Goal: Feedback & Contribution: Submit feedback/report problem

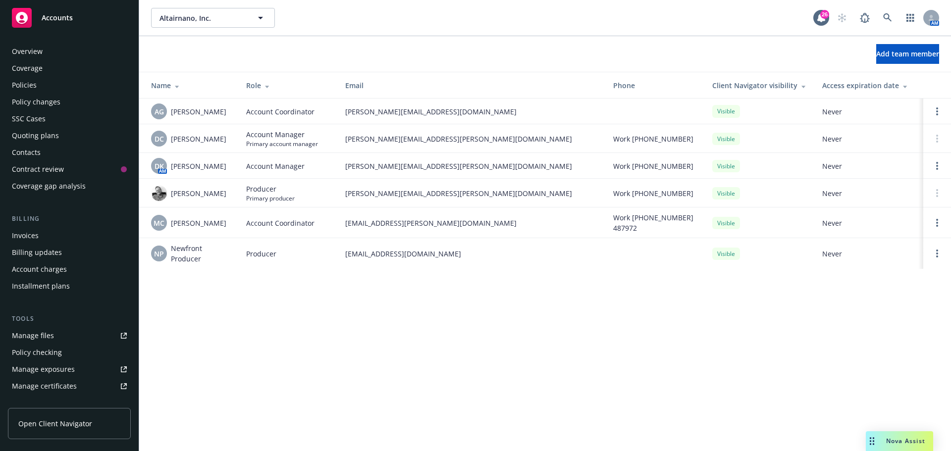
scroll to position [211, 0]
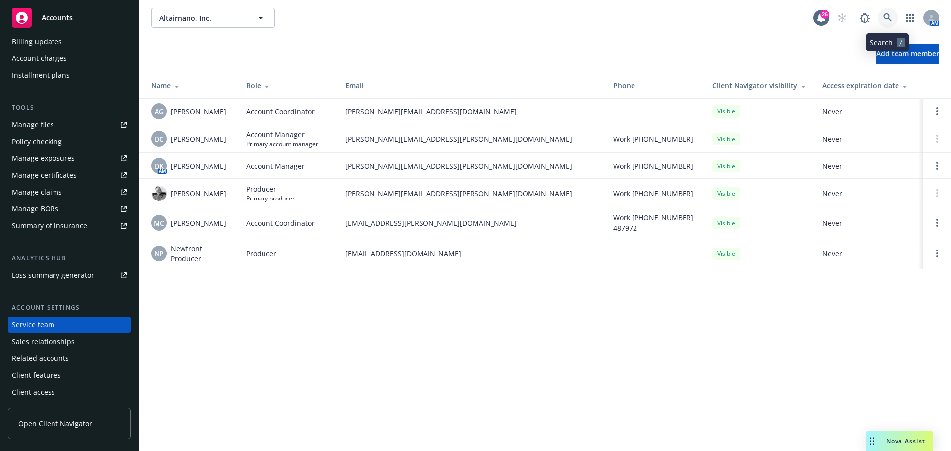
click at [888, 13] on icon at bounding box center [887, 17] width 9 height 9
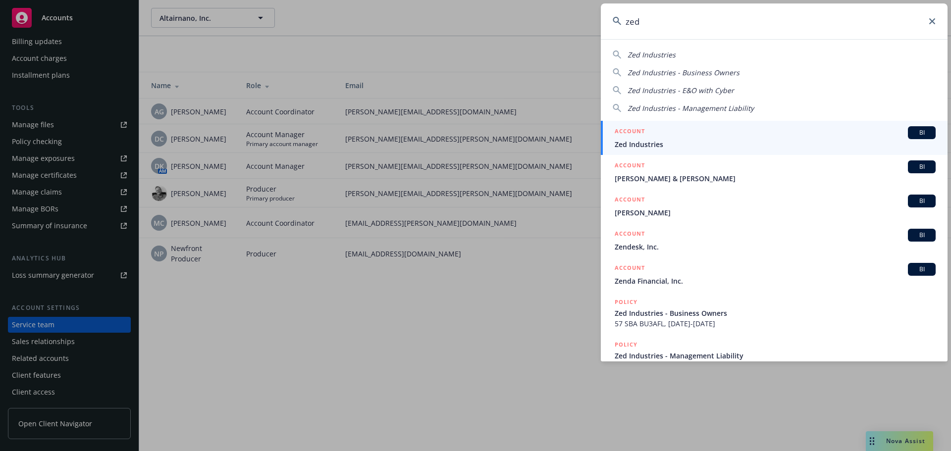
type input "zed"
click at [659, 150] on link "ACCOUNT BI Zed Industries" at bounding box center [774, 138] width 347 height 34
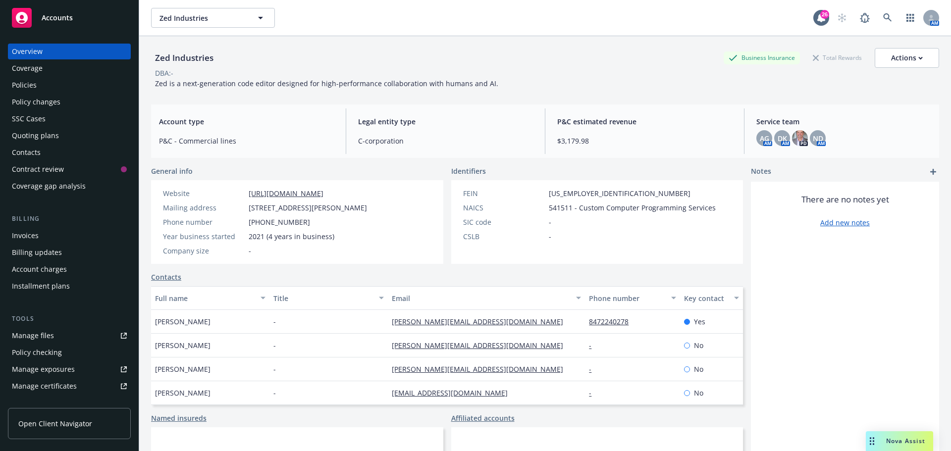
click at [40, 139] on div "Quoting plans" at bounding box center [35, 136] width 47 height 16
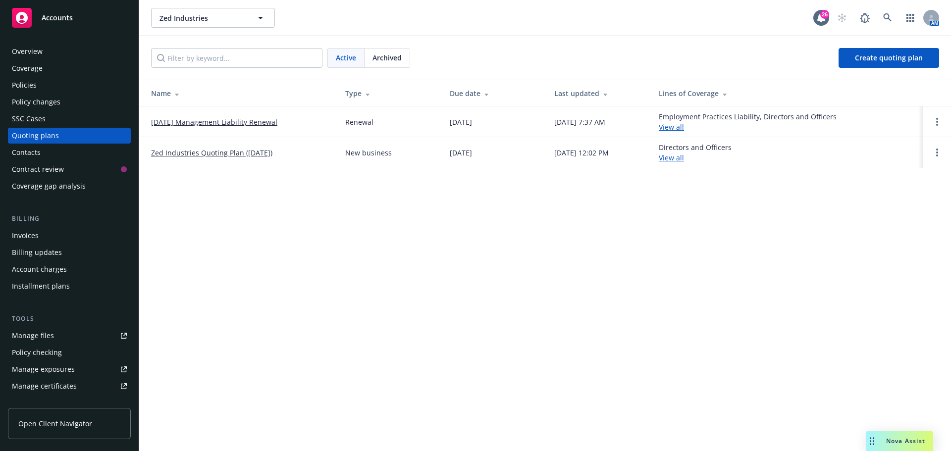
click at [213, 123] on link "[DATE] Management Liability Renewal" at bounding box center [214, 122] width 126 height 10
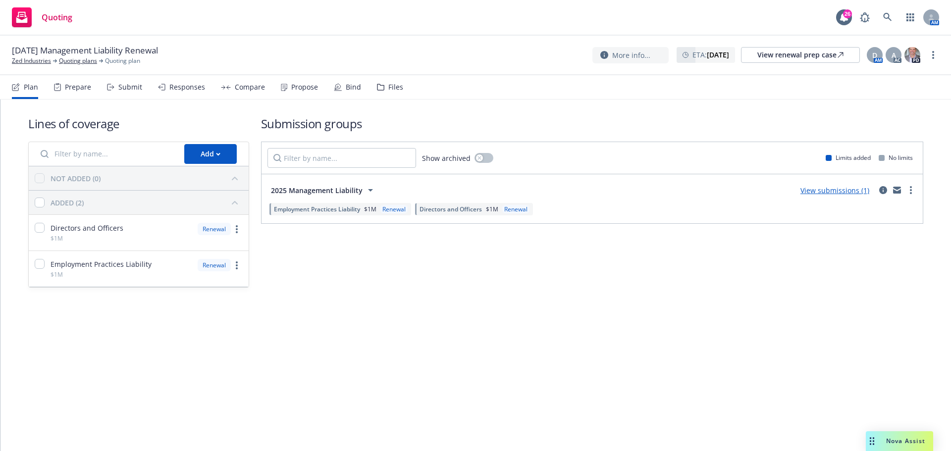
click at [388, 86] on div "Files" at bounding box center [395, 87] width 15 height 8
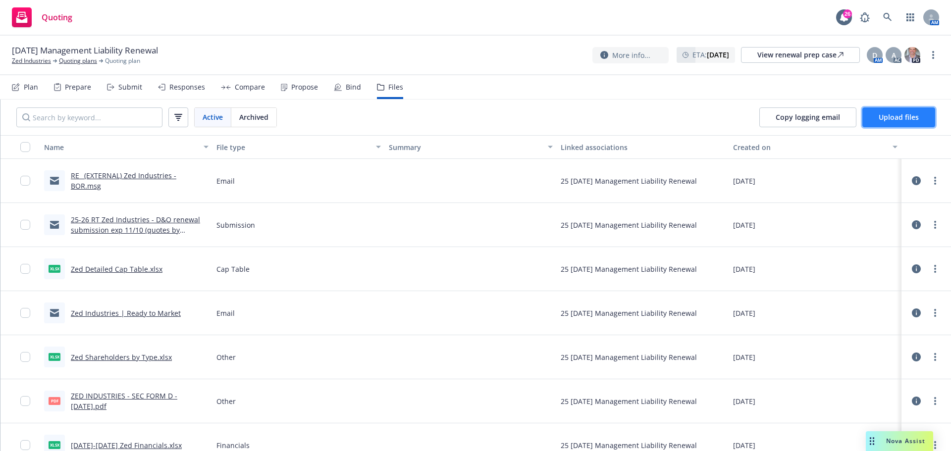
click at [899, 121] on span "Upload files" at bounding box center [899, 116] width 40 height 9
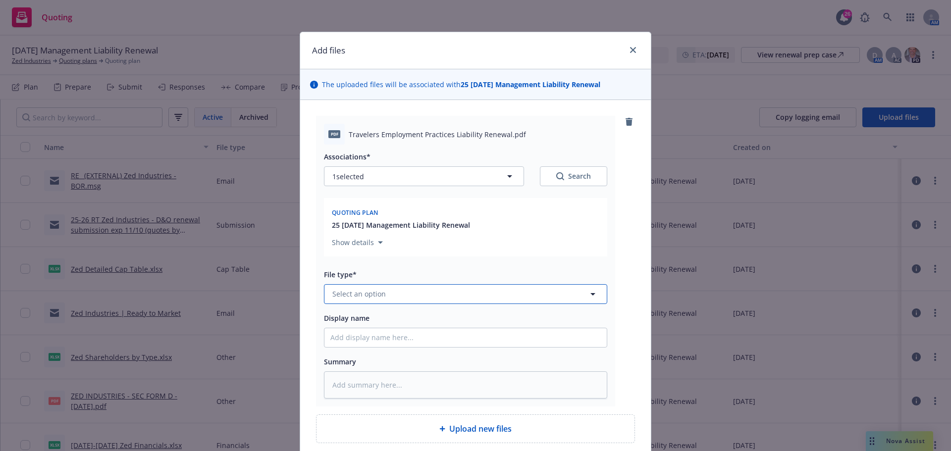
click at [338, 293] on span "Select an option" at bounding box center [359, 294] width 54 height 10
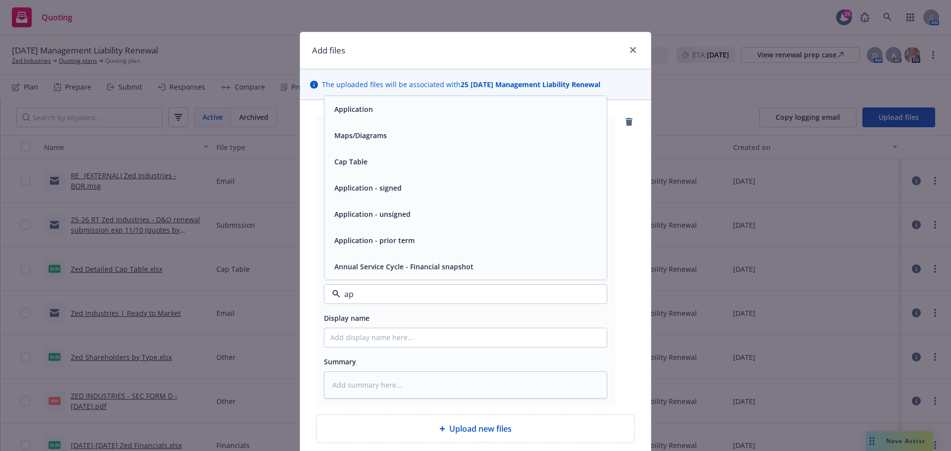
type input "app"
click at [365, 240] on span "Application - unsigned" at bounding box center [372, 240] width 76 height 10
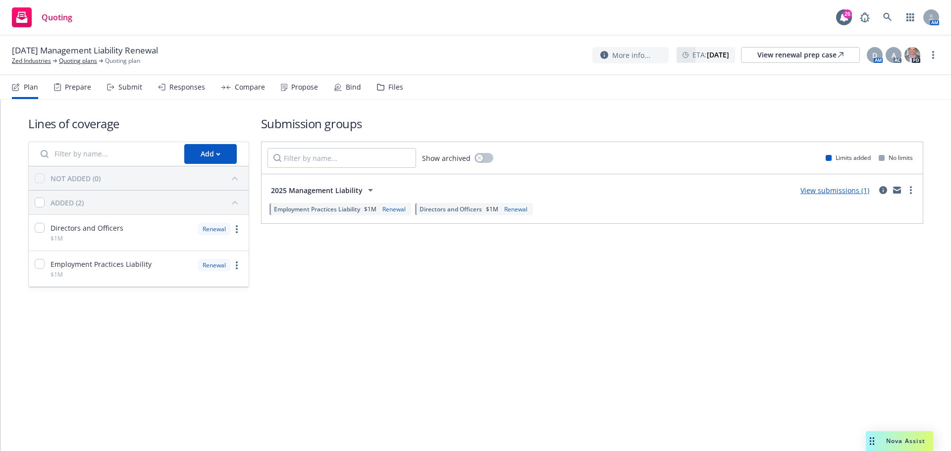
click at [382, 89] on div "Files" at bounding box center [390, 87] width 26 height 24
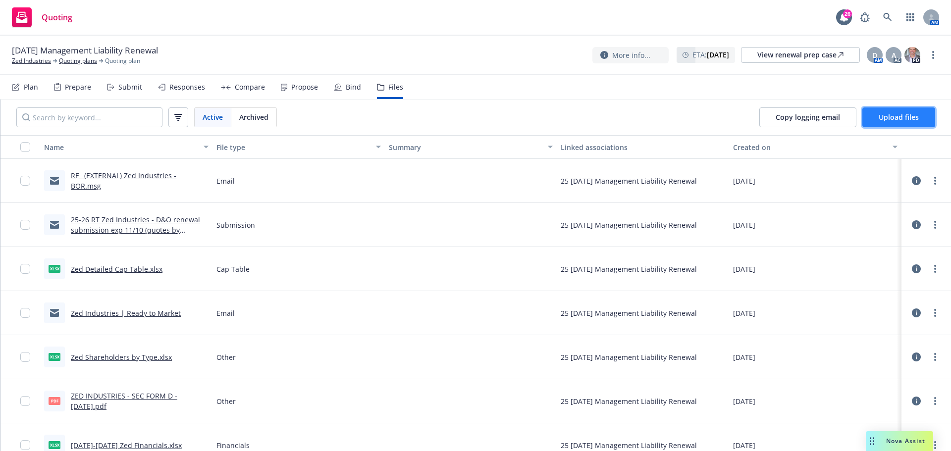
click at [896, 117] on span "Upload files" at bounding box center [899, 116] width 40 height 9
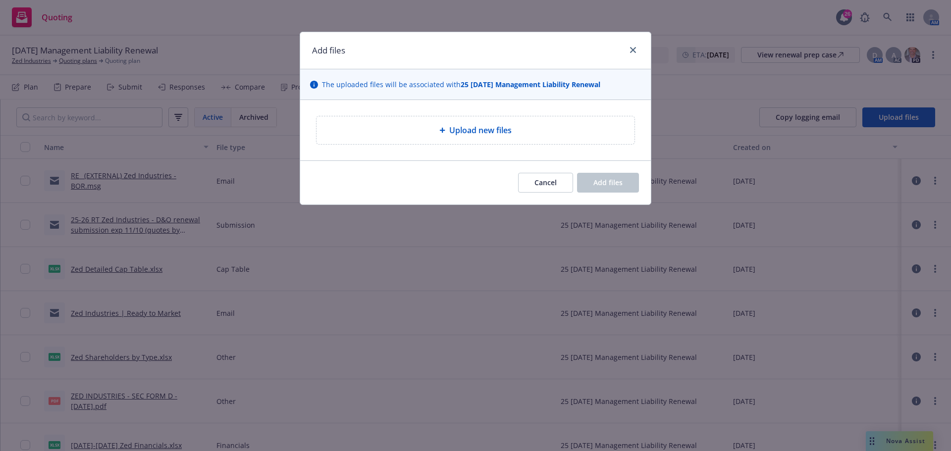
type textarea "x"
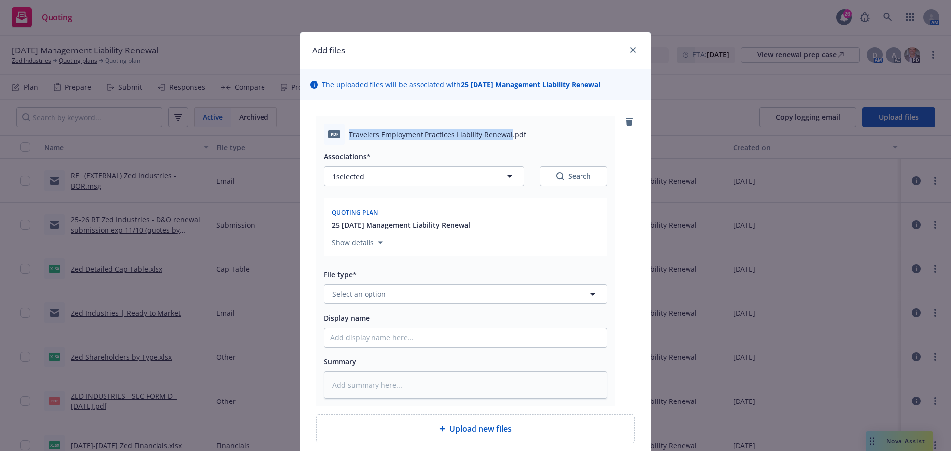
drag, startPoint x: 346, startPoint y: 133, endPoint x: 504, endPoint y: 133, distance: 158.0
click at [504, 133] on span "Travelers Employment Practices Liability Renewal.pdf" at bounding box center [437, 134] width 177 height 10
copy span "Travelers Employment Practices Liability Renewal"
click at [352, 298] on span "Select an option" at bounding box center [359, 294] width 54 height 10
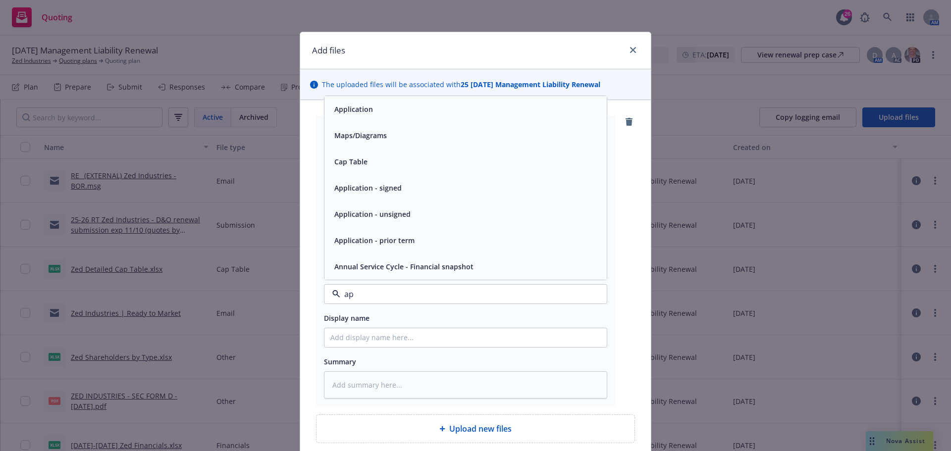
type input "app"
click at [392, 236] on span "Application - unsigned" at bounding box center [372, 240] width 76 height 10
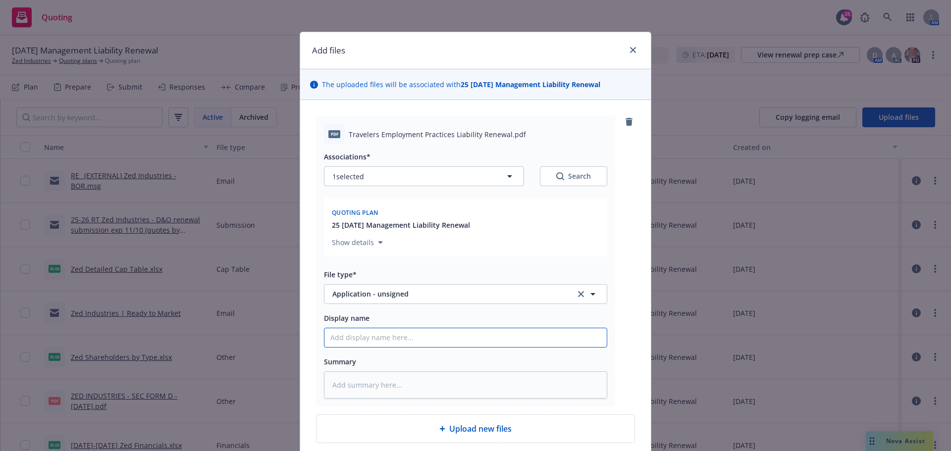
click at [366, 343] on input "Display name" at bounding box center [466, 337] width 282 height 19
paste input "Travelers Employment Practices Liability Renewal"
type textarea "x"
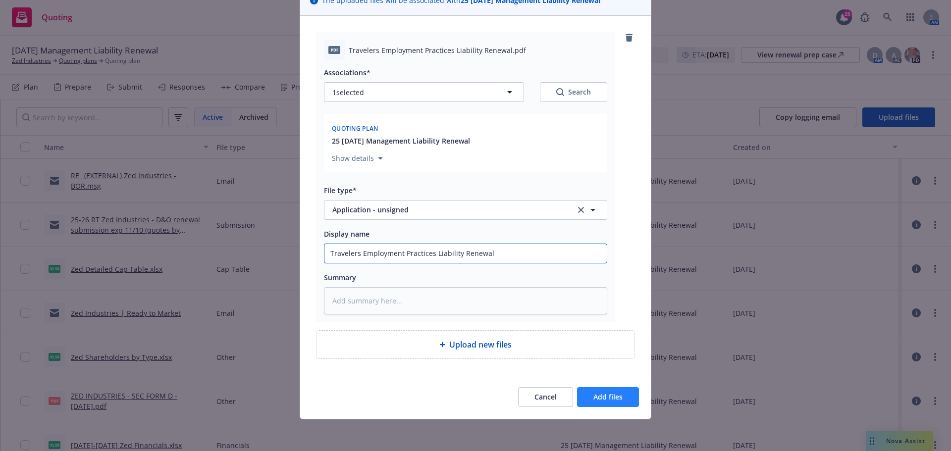
type input "Travelers Employment Practices Liability Renewal"
click at [609, 403] on button "Add files" at bounding box center [608, 397] width 62 height 20
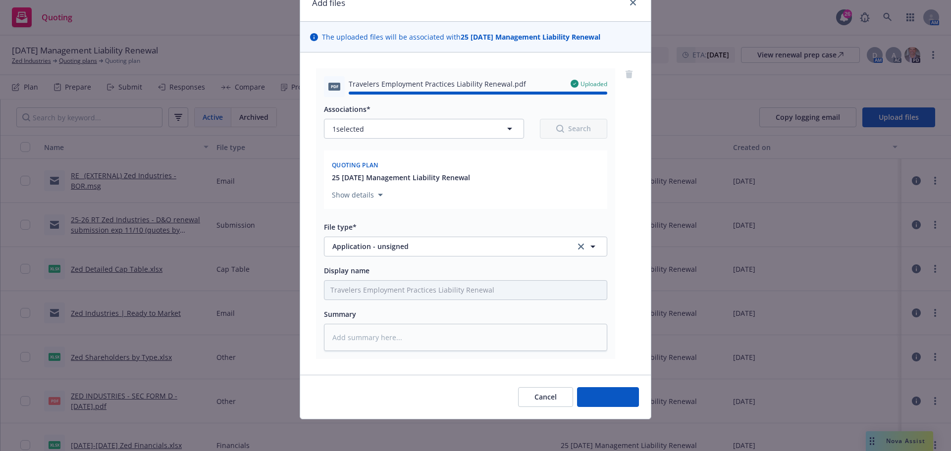
type textarea "x"
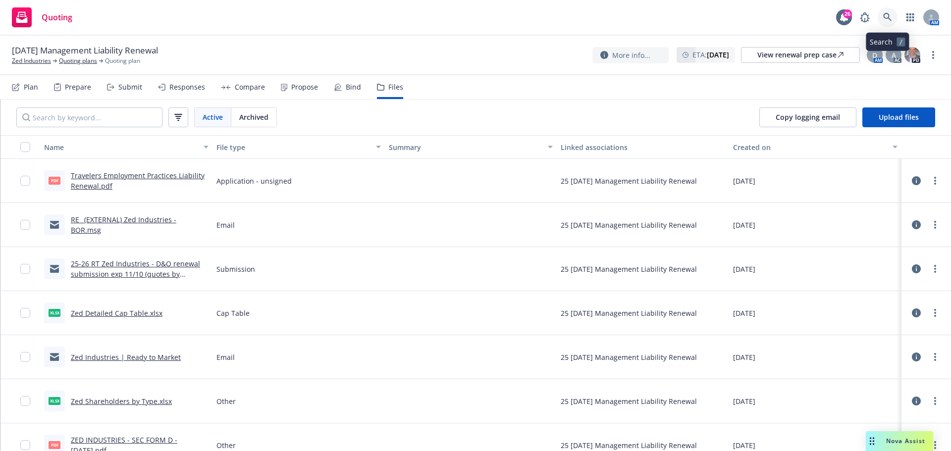
click at [887, 19] on icon at bounding box center [887, 17] width 9 height 9
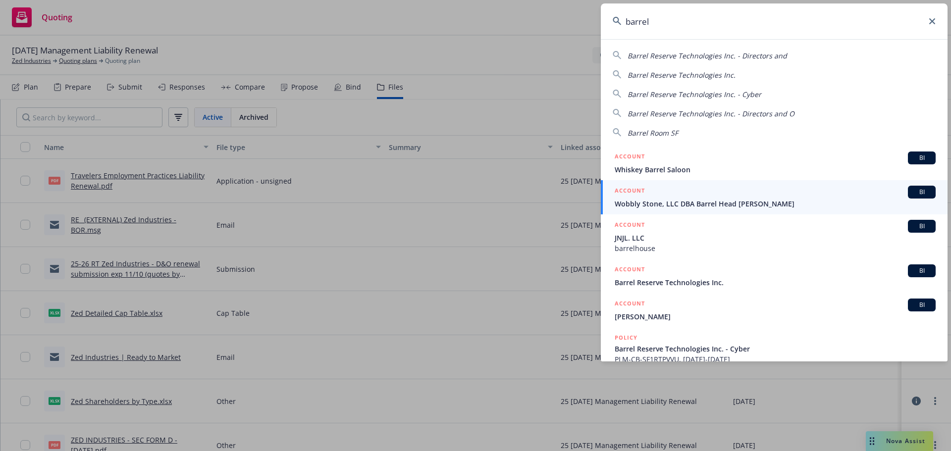
drag, startPoint x: 697, startPoint y: 55, endPoint x: 690, endPoint y: 67, distance: 13.1
click at [697, 55] on span "Barrel Reserve Technologies Inc. - Directors and" at bounding box center [708, 55] width 160 height 9
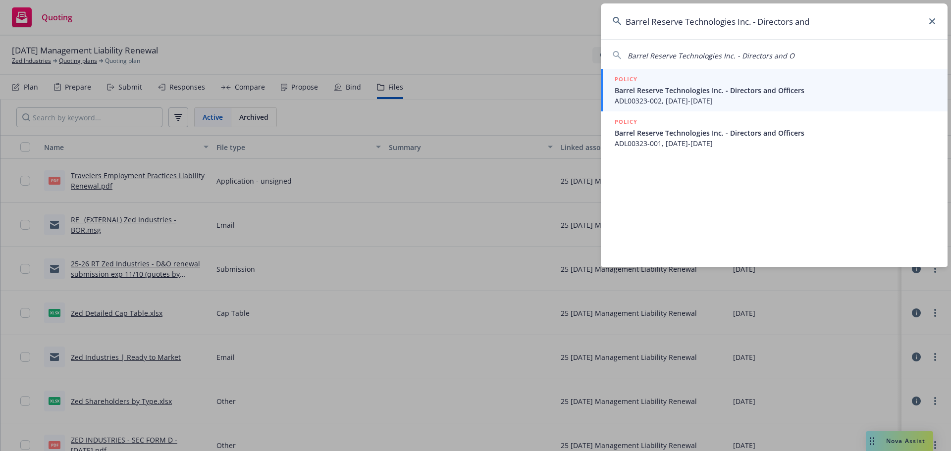
click at [685, 22] on input "Barrel Reserve Technologies Inc. - Directors and" at bounding box center [774, 21] width 347 height 36
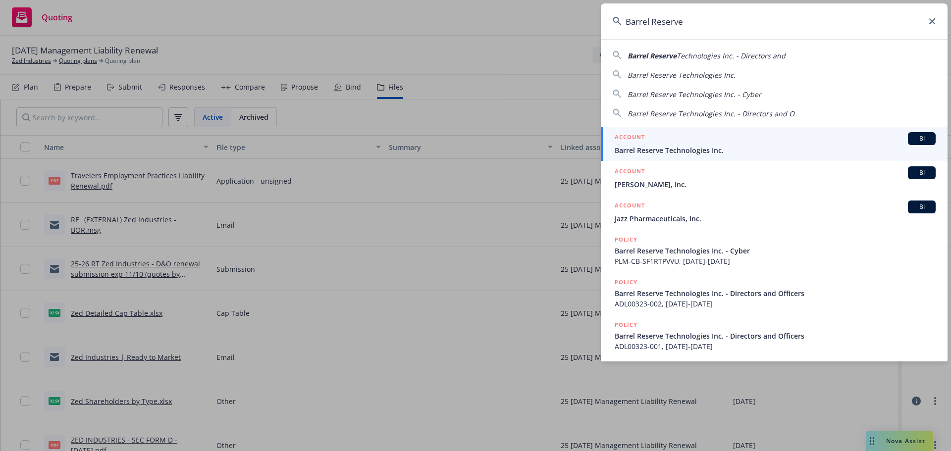
type input "Barrel Reserve"
click at [672, 150] on span "Barrel Reserve Technologies Inc." at bounding box center [775, 150] width 321 height 10
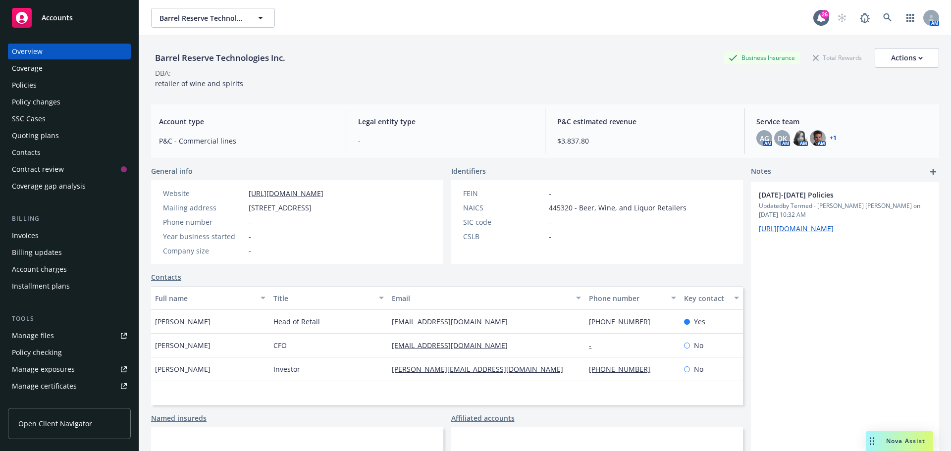
click at [830, 139] on link "+ 1" at bounding box center [833, 138] width 7 height 6
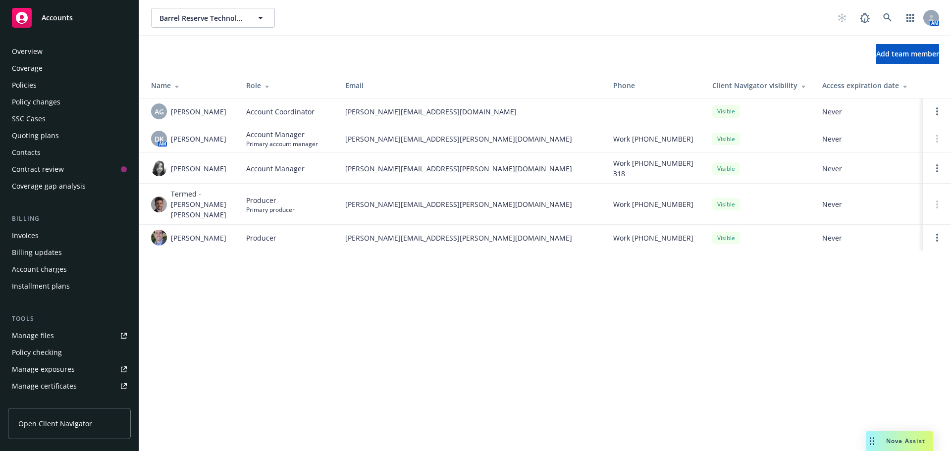
scroll to position [211, 0]
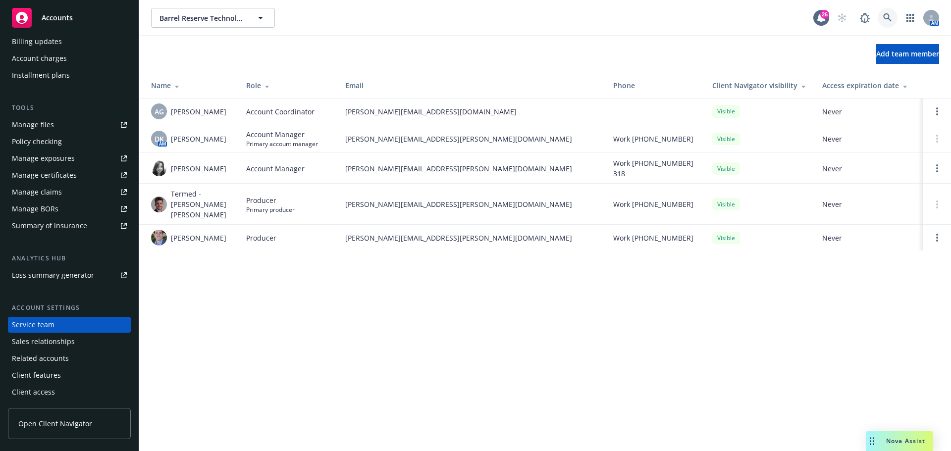
click at [887, 23] on link at bounding box center [888, 18] width 20 height 20
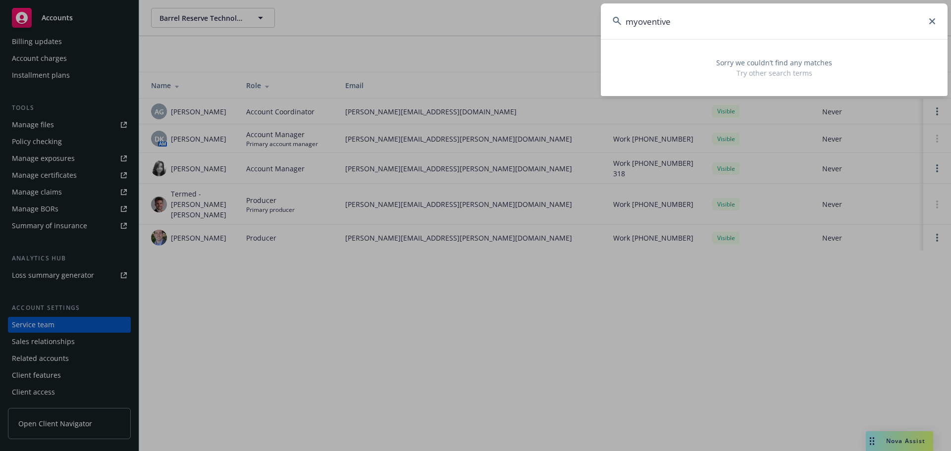
drag, startPoint x: 680, startPoint y: 22, endPoint x: 605, endPoint y: 25, distance: 74.4
click at [605, 25] on input "myoventive" at bounding box center [774, 21] width 347 height 36
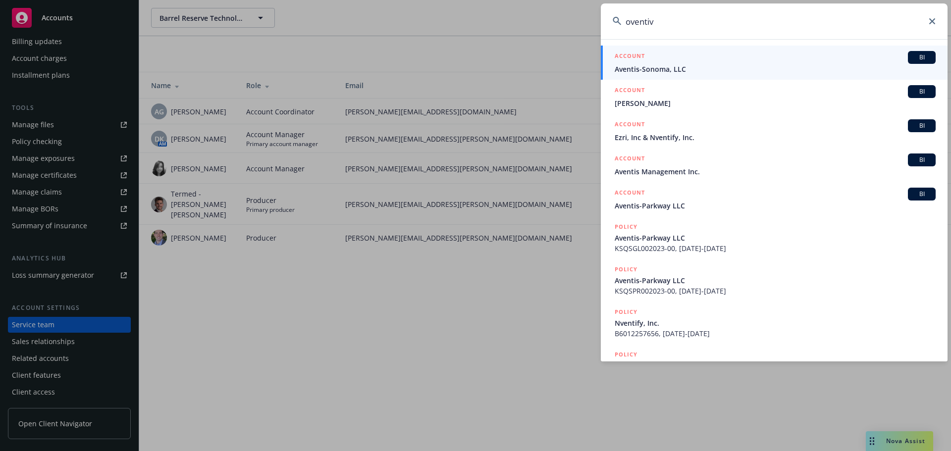
type input "oventive"
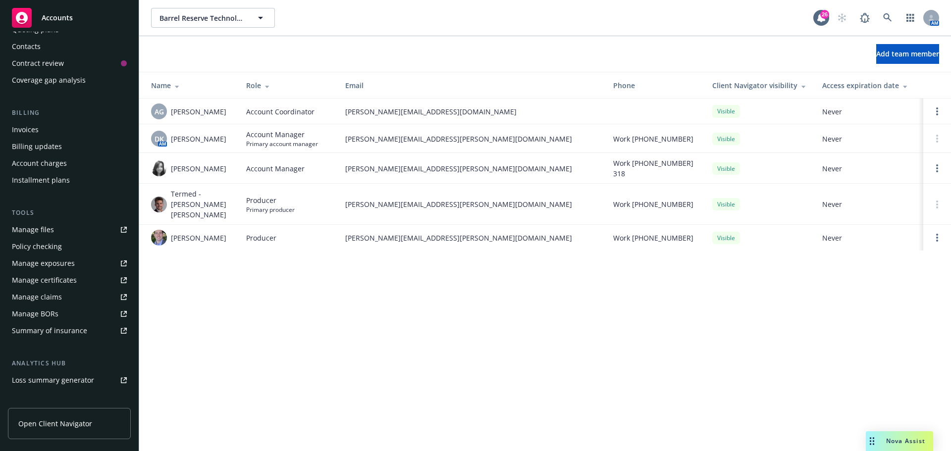
scroll to position [0, 0]
